Goal: Book appointment/travel/reservation

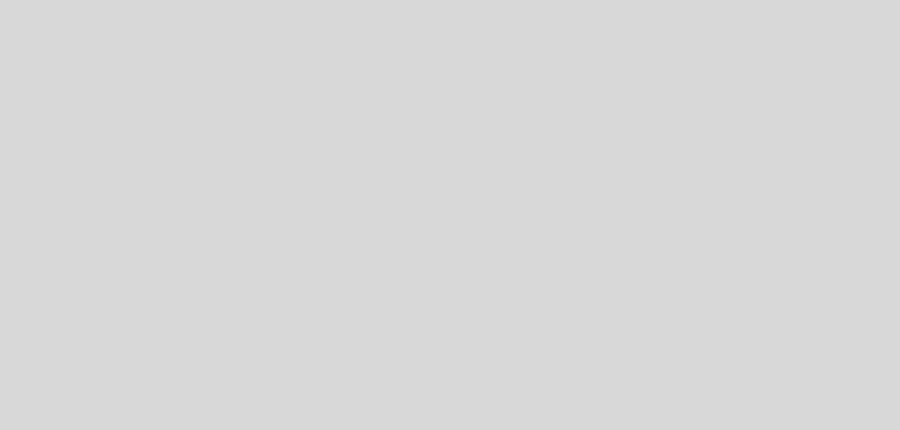
select select "es"
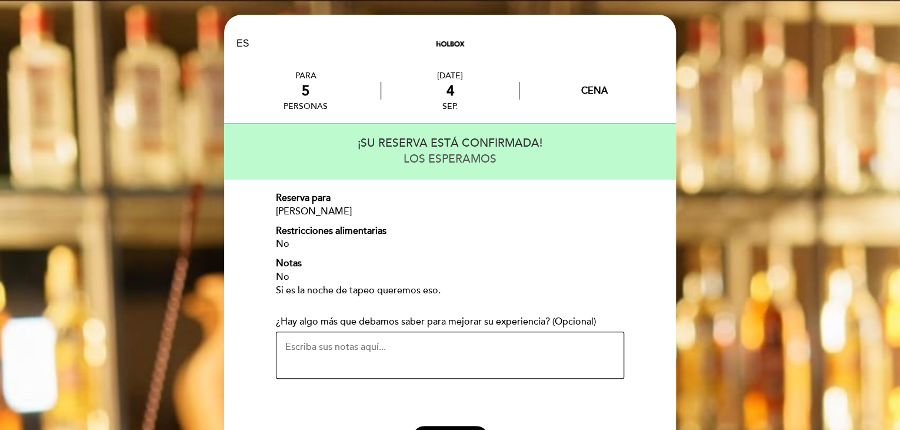
click at [465, 351] on textarea "¿Hay algo más que debamos saber para mejorar su experiencia? (Opcional)" at bounding box center [450, 354] width 348 height 47
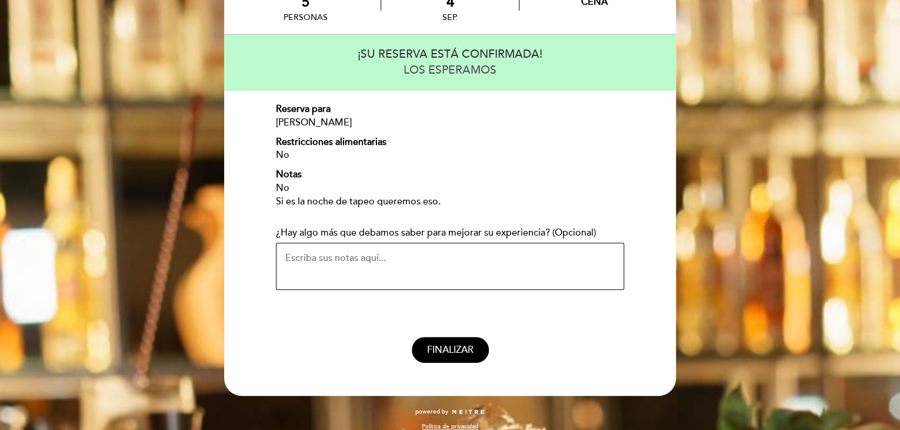
scroll to position [101, 0]
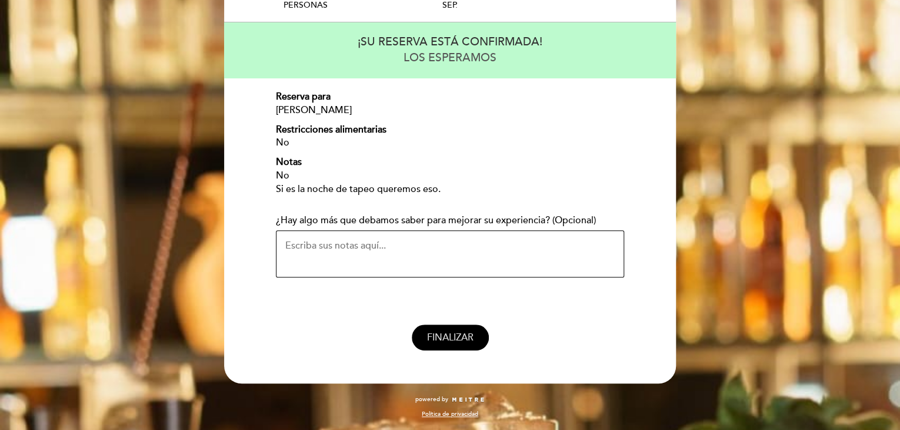
click at [455, 335] on span "FINALIZAR" at bounding box center [450, 337] width 46 height 12
select select "es"
